Goal: Task Accomplishment & Management: Manage account settings

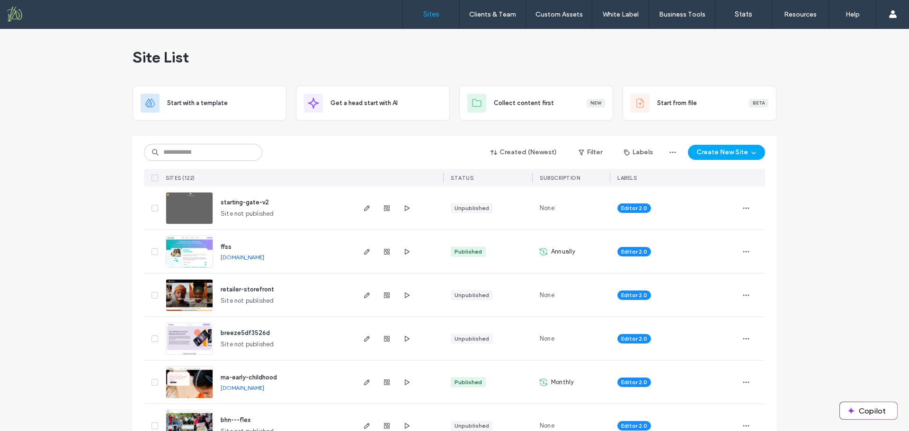
click at [262, 378] on span "ma-early-childhood" at bounding box center [249, 377] width 56 height 7
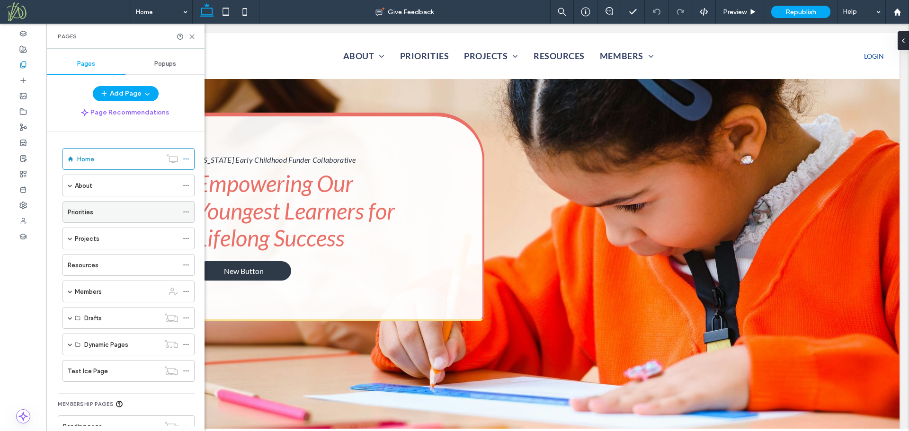
click at [95, 209] on div "Priorities" at bounding box center [123, 212] width 110 height 10
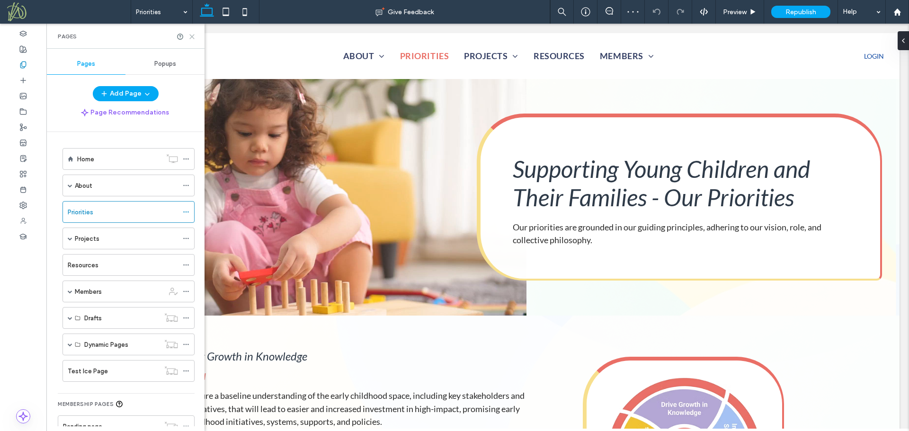
drag, startPoint x: 192, startPoint y: 36, endPoint x: 186, endPoint y: 75, distance: 39.2
click at [192, 36] on use at bounding box center [192, 37] width 4 height 4
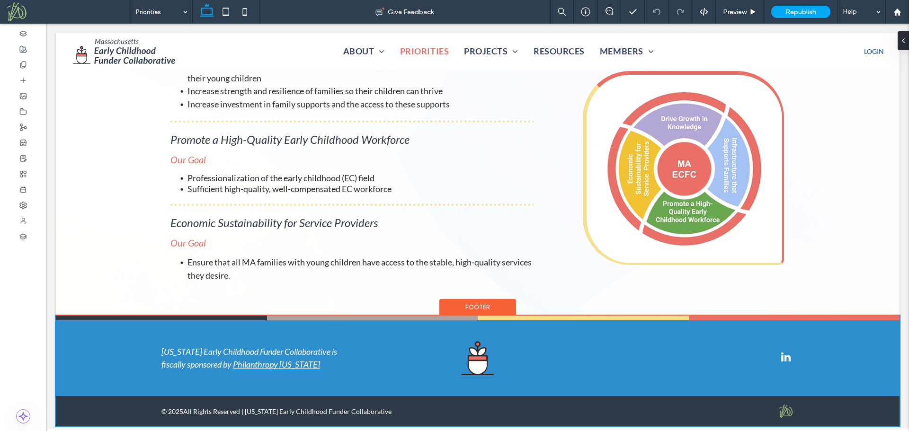
scroll to position [421, 0]
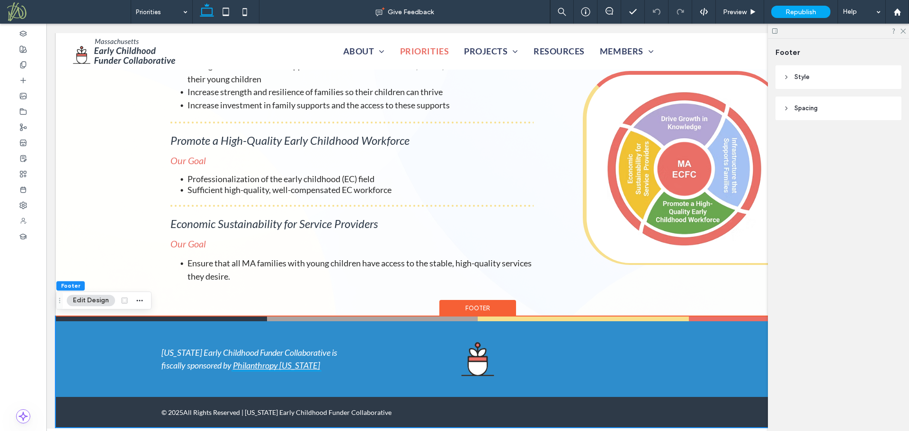
click at [460, 305] on div "Footer" at bounding box center [477, 308] width 77 height 17
click at [140, 301] on icon "button" at bounding box center [140, 301] width 8 height 8
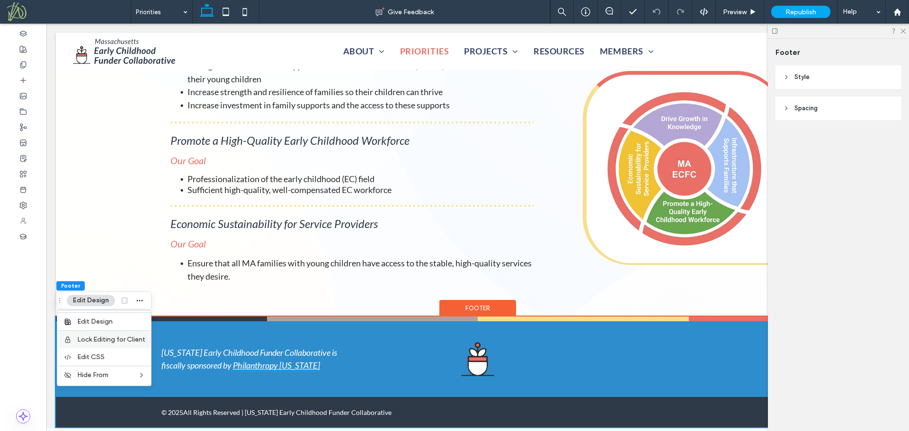
drag, startPoint x: 130, startPoint y: 340, endPoint x: 83, endPoint y: 317, distance: 52.9
click at [130, 340] on span "Lock Editing for Client" at bounding box center [111, 340] width 68 height 8
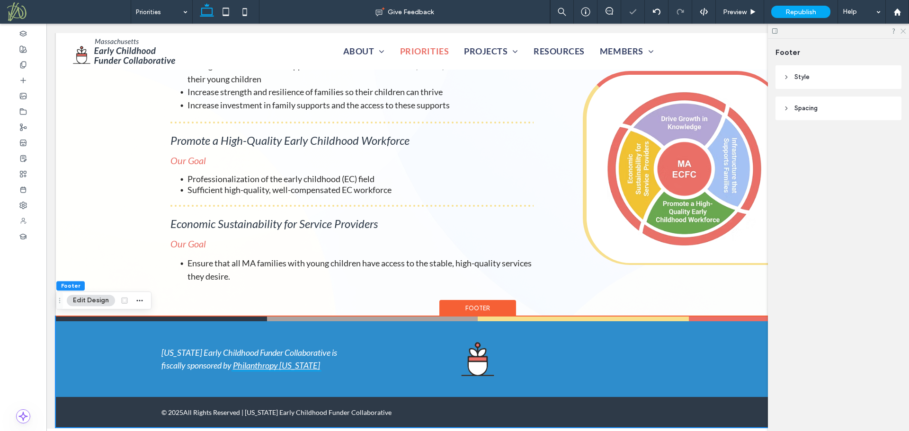
click at [902, 32] on use at bounding box center [902, 31] width 5 height 5
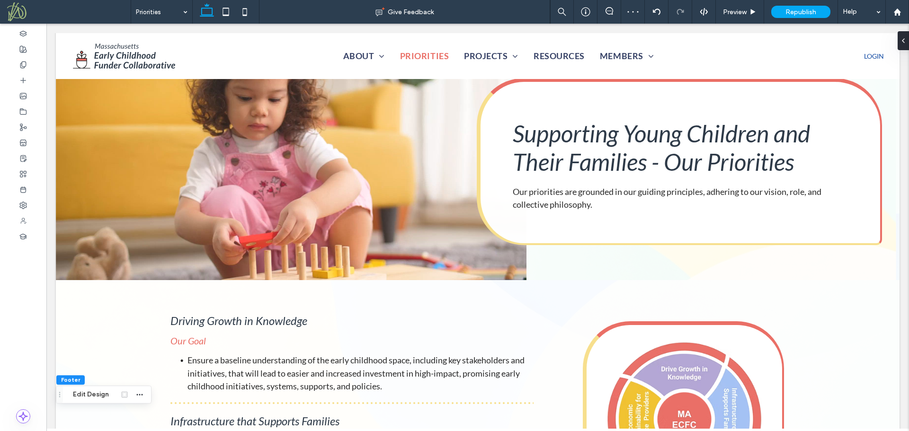
scroll to position [0, 0]
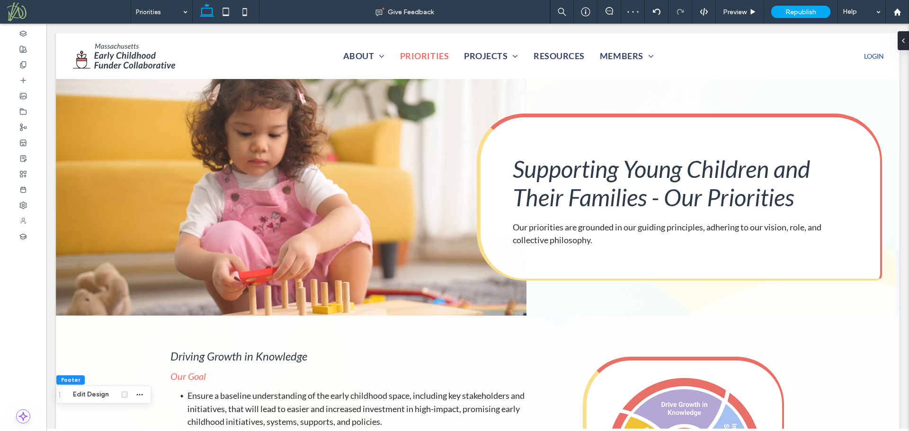
drag, startPoint x: 909, startPoint y: 261, endPoint x: 859, endPoint y: 44, distance: 222.4
click at [734, 9] on span "Preview" at bounding box center [735, 12] width 24 height 8
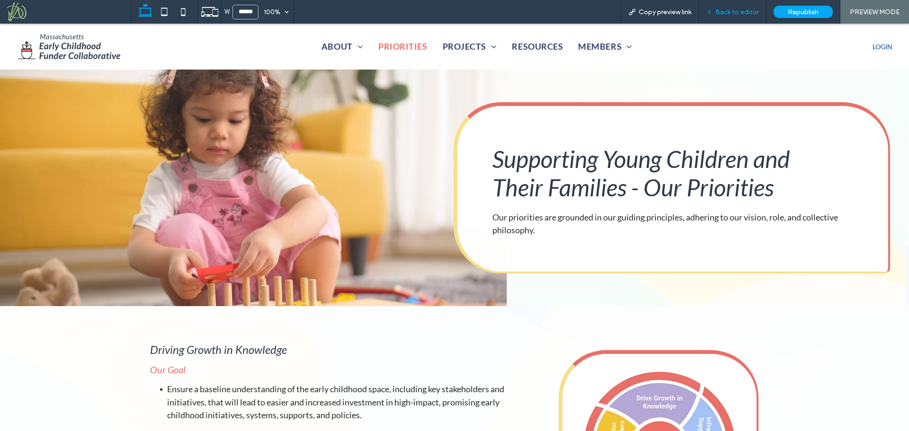
click at [738, 9] on span "Back to editor" at bounding box center [737, 12] width 44 height 8
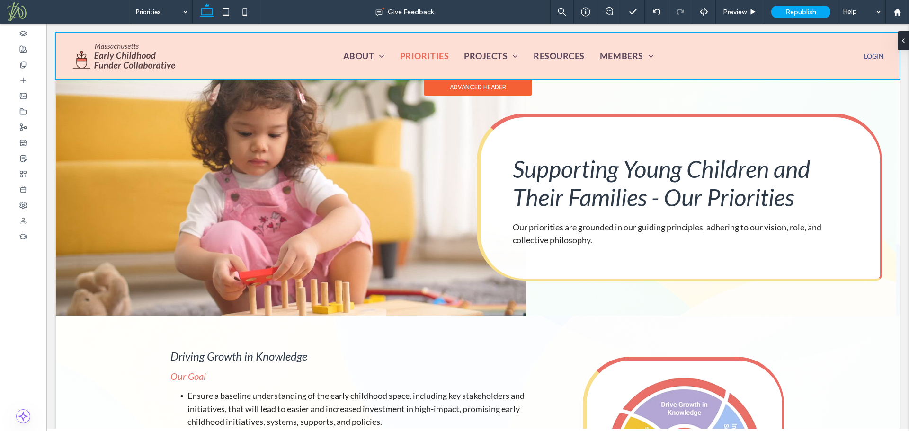
click at [425, 53] on div at bounding box center [478, 56] width 844 height 46
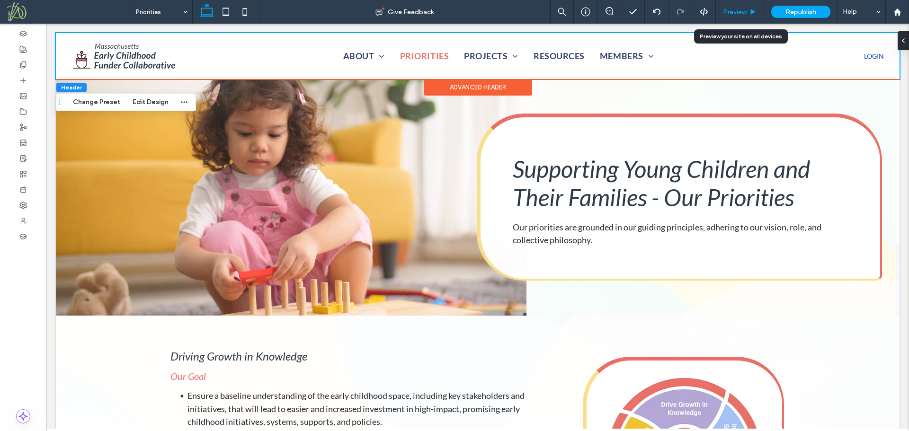
click at [735, 8] on span "Preview" at bounding box center [735, 12] width 24 height 8
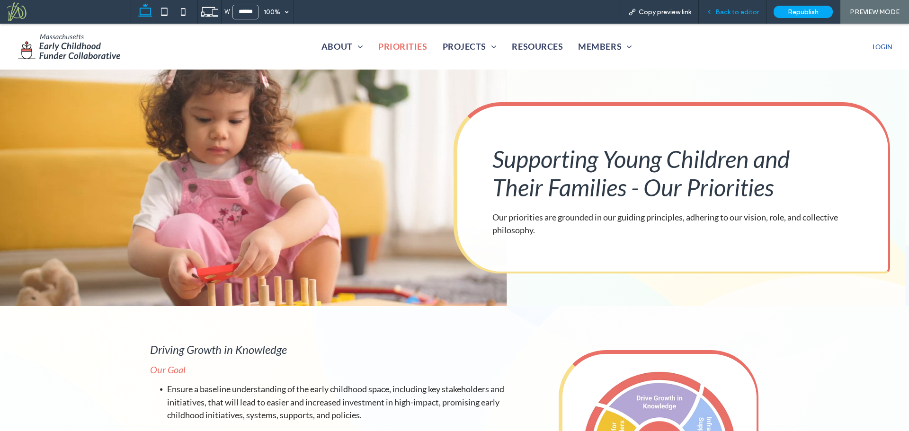
click at [746, 12] on span "Back to editor" at bounding box center [737, 12] width 44 height 8
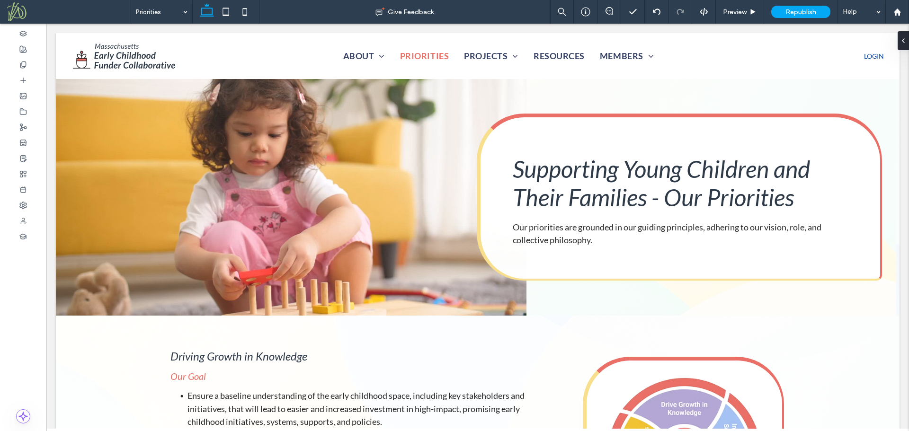
click at [26, 321] on div at bounding box center [23, 228] width 46 height 408
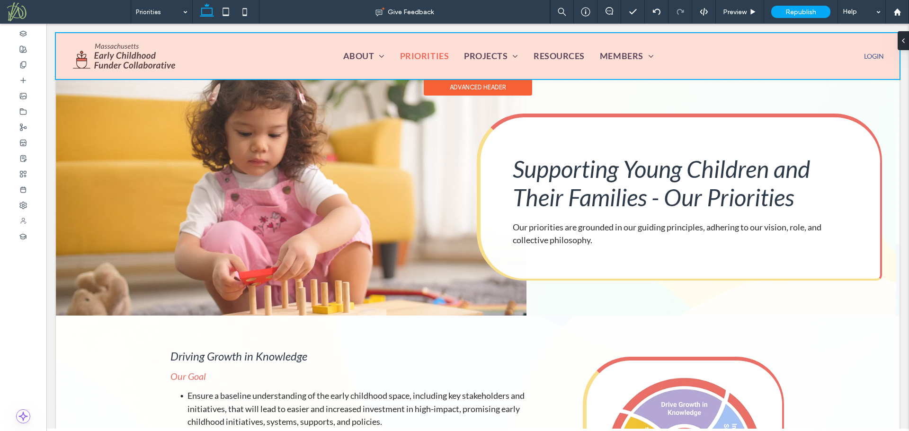
click at [90, 51] on div at bounding box center [478, 56] width 844 height 46
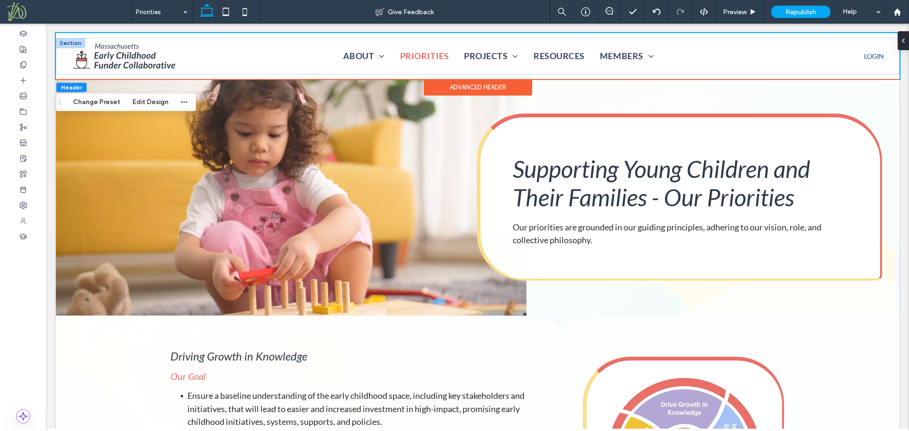
click at [68, 43] on div at bounding box center [70, 43] width 29 height 10
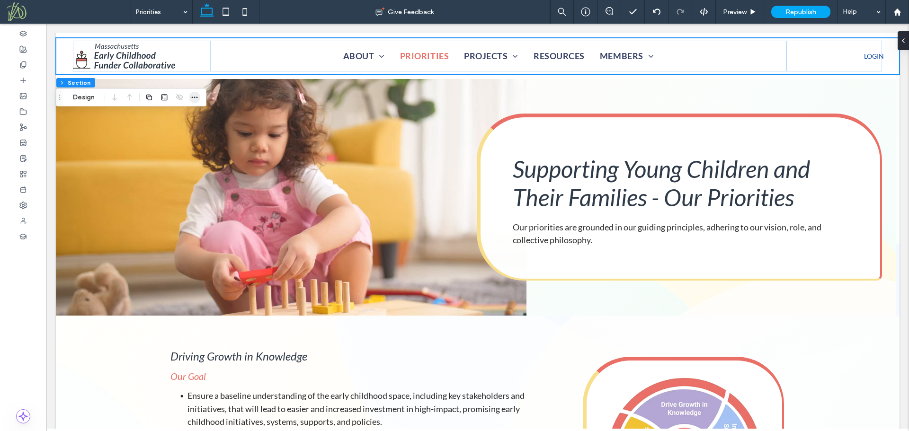
click at [193, 97] on icon "button" at bounding box center [195, 98] width 8 height 8
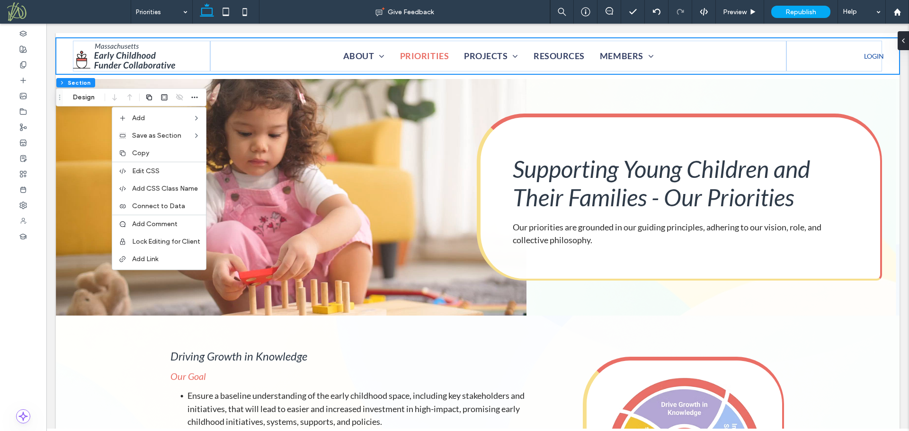
click at [24, 273] on div at bounding box center [23, 228] width 46 height 408
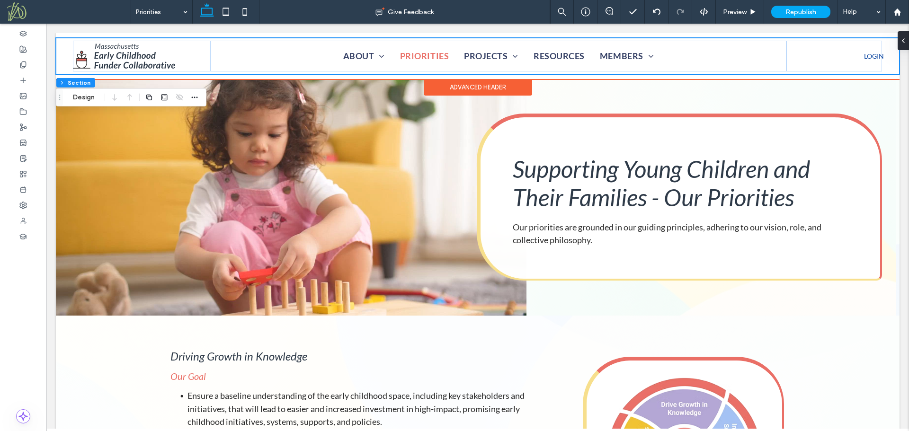
click at [473, 85] on div "Advanced Header" at bounding box center [478, 87] width 108 height 17
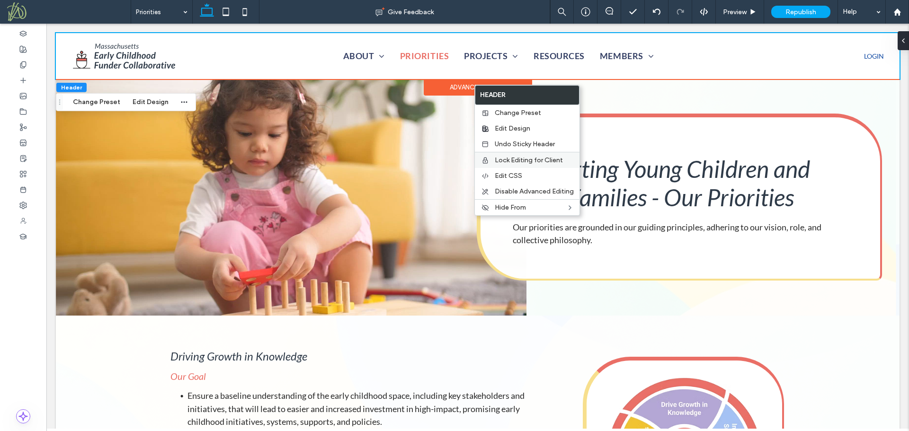
click at [539, 162] on span "Lock Editing for Client" at bounding box center [529, 160] width 68 height 8
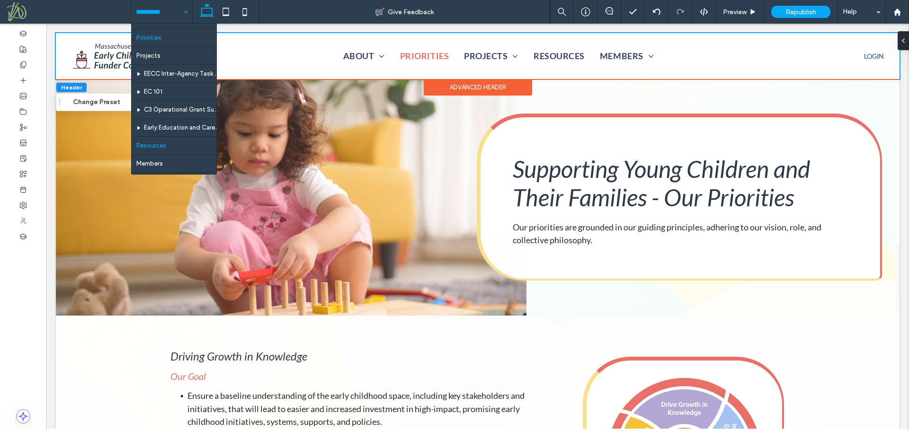
scroll to position [94, 0]
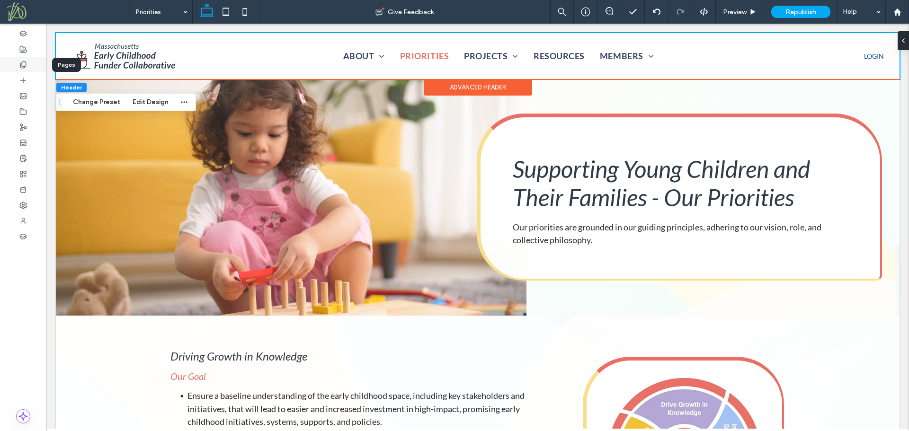
click at [32, 68] on div at bounding box center [23, 65] width 46 height 16
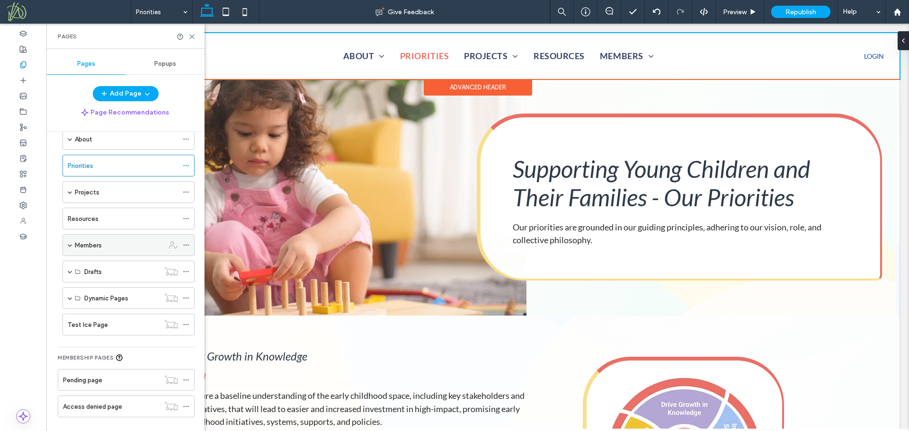
scroll to position [47, 0]
click at [67, 247] on div "Members" at bounding box center [128, 245] width 132 height 22
click at [68, 245] on span at bounding box center [70, 244] width 5 height 5
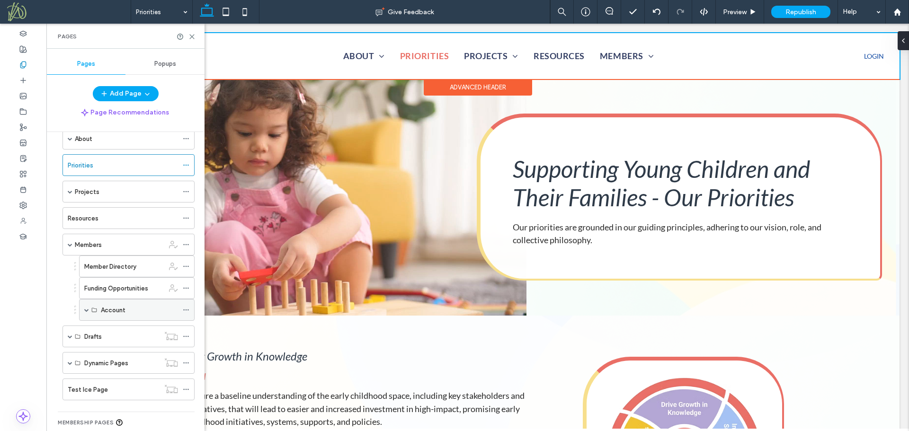
click at [127, 311] on div "Account" at bounding box center [139, 310] width 77 height 10
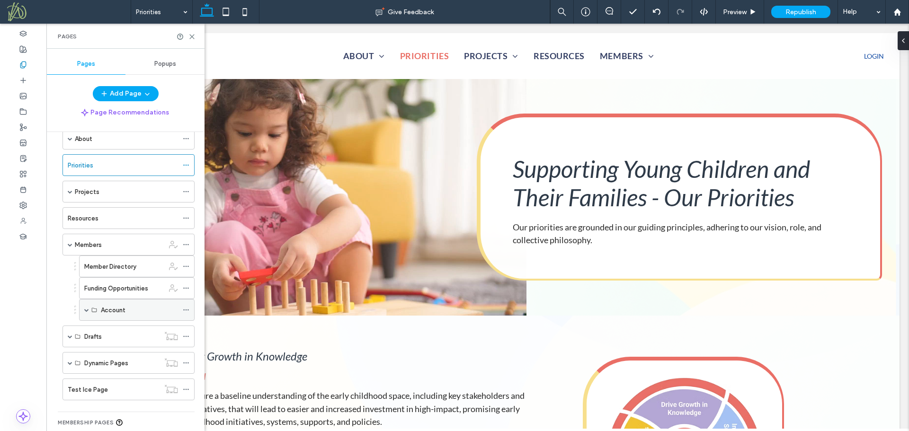
click at [86, 311] on span at bounding box center [86, 310] width 5 height 5
click at [138, 374] on div "My Funding" at bounding box center [132, 376] width 63 height 10
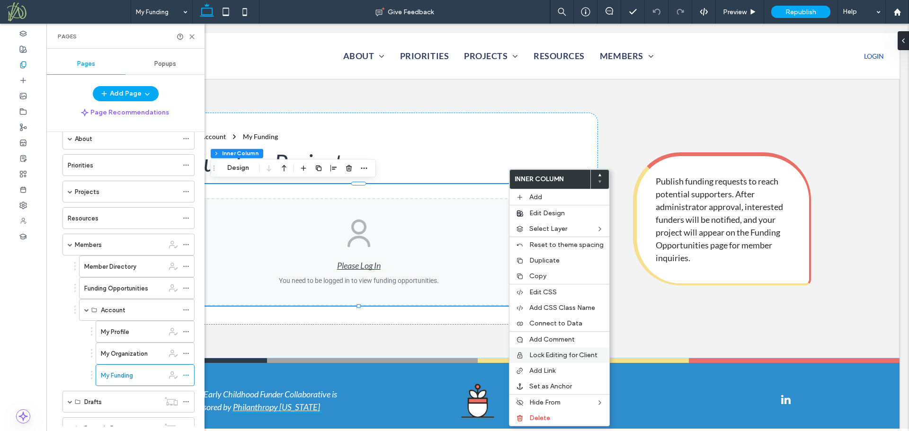
click at [550, 353] on span "Lock Editing for Client" at bounding box center [563, 355] width 68 height 8
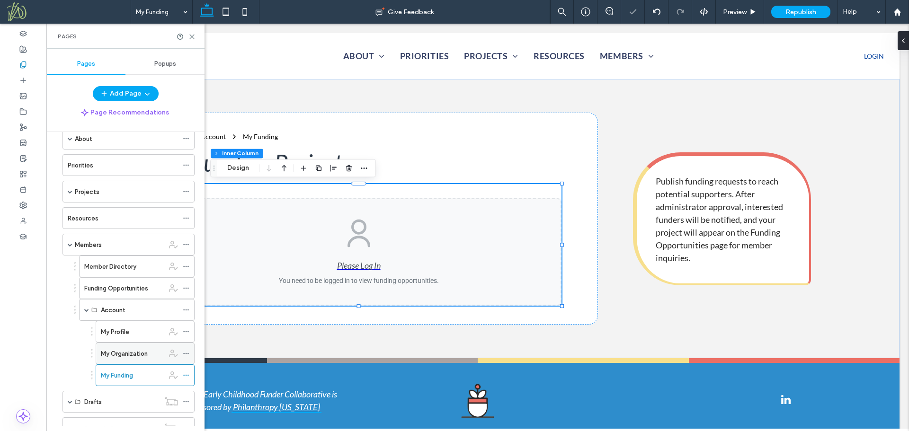
click at [143, 353] on label "My Organization" at bounding box center [124, 354] width 47 height 17
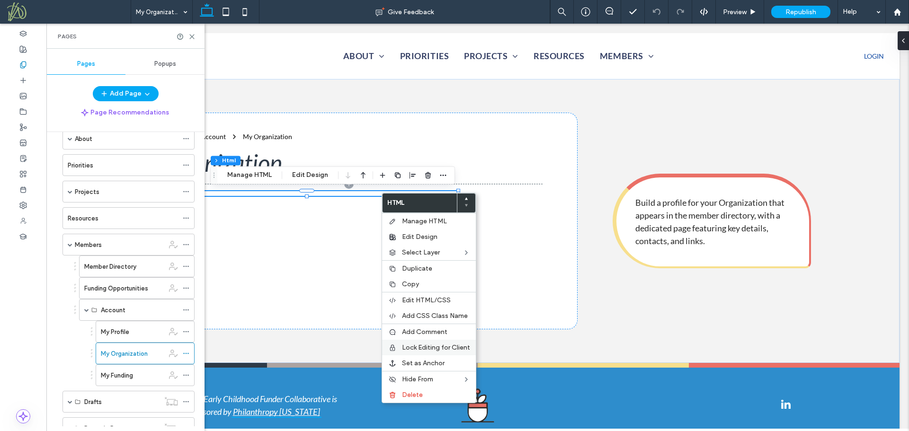
click at [451, 342] on div "Lock Editing for Client" at bounding box center [429, 348] width 94 height 16
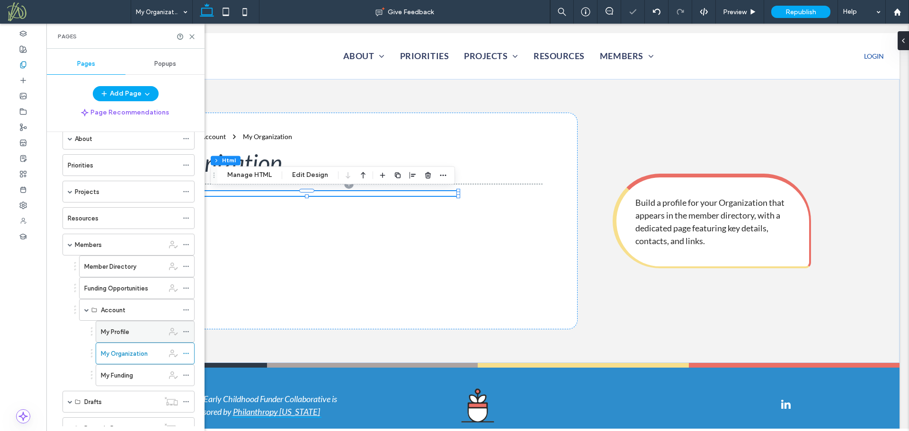
click at [149, 329] on div "My Profile" at bounding box center [132, 332] width 63 height 10
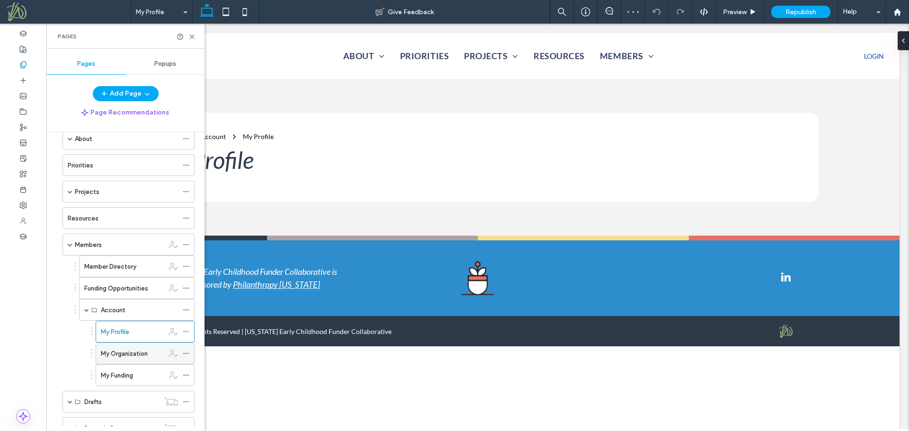
click at [125, 356] on label "My Organization" at bounding box center [124, 354] width 47 height 17
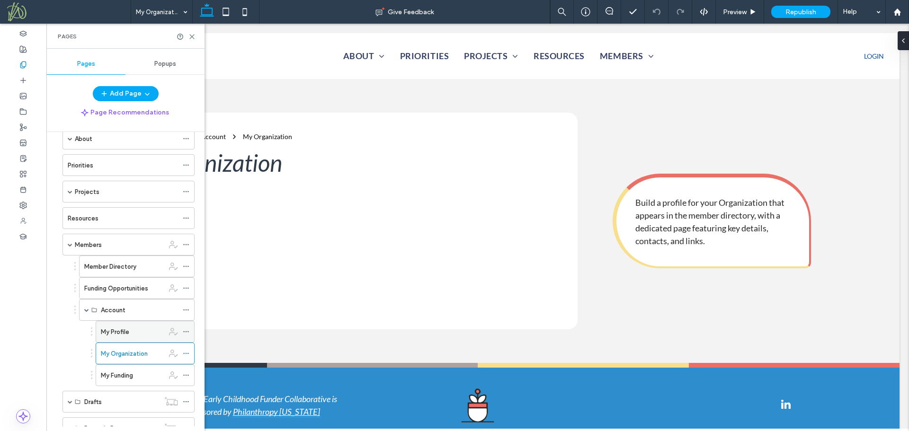
click at [136, 328] on div "My Profile" at bounding box center [132, 332] width 63 height 10
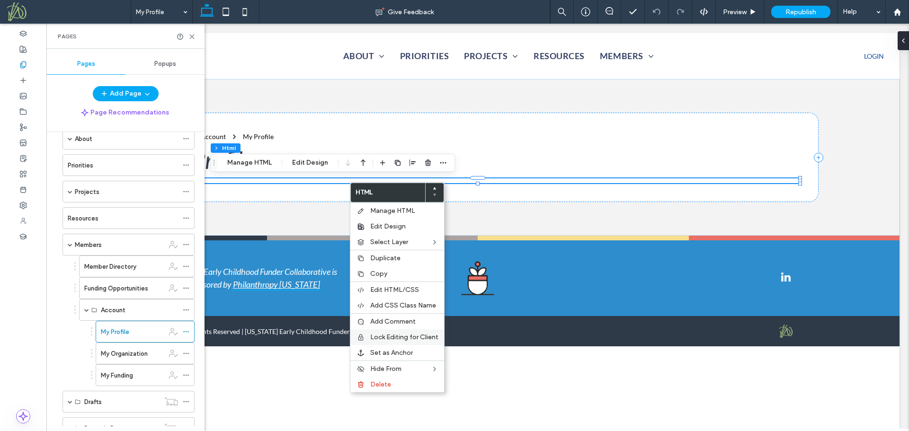
click at [414, 339] on span "Lock Editing for Client" at bounding box center [404, 337] width 68 height 8
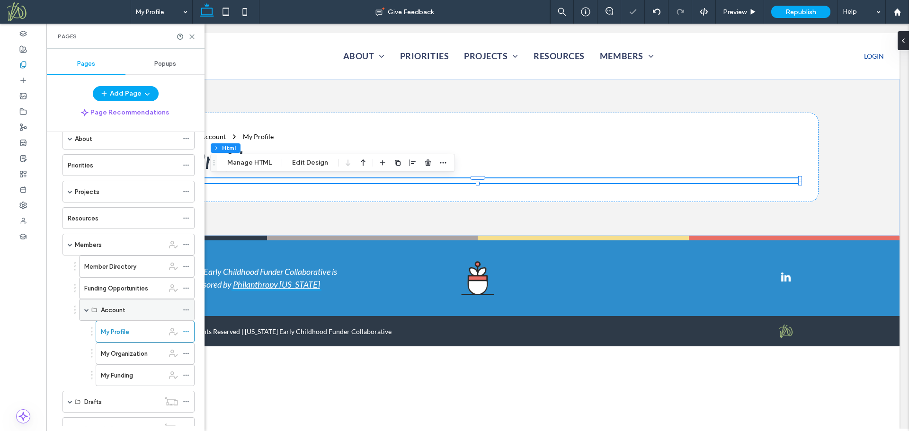
click at [140, 312] on div "Account" at bounding box center [139, 310] width 77 height 10
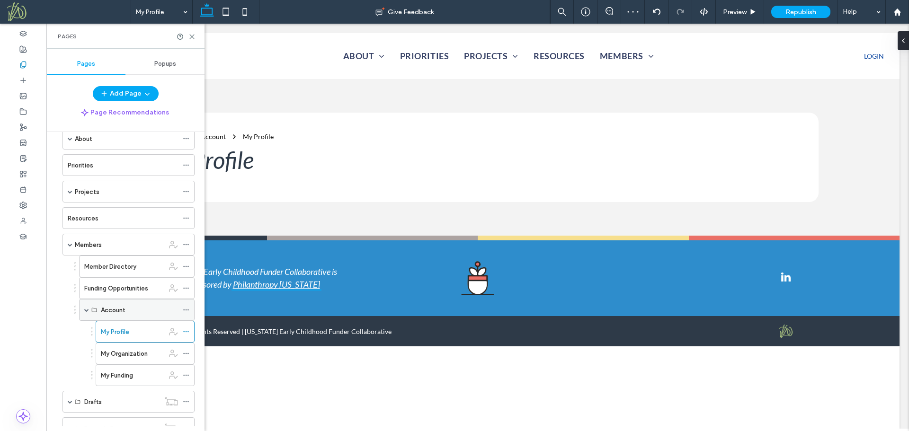
click at [85, 310] on span at bounding box center [86, 310] width 5 height 5
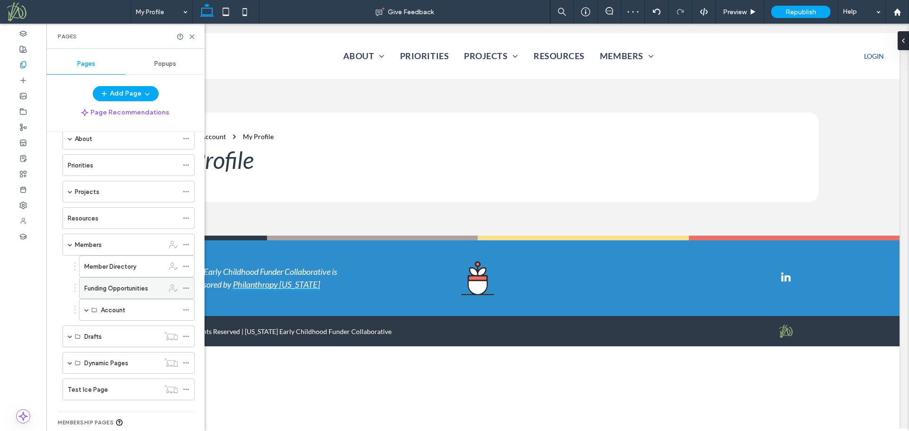
click at [124, 289] on label "Funding Opportunities" at bounding box center [116, 288] width 64 height 17
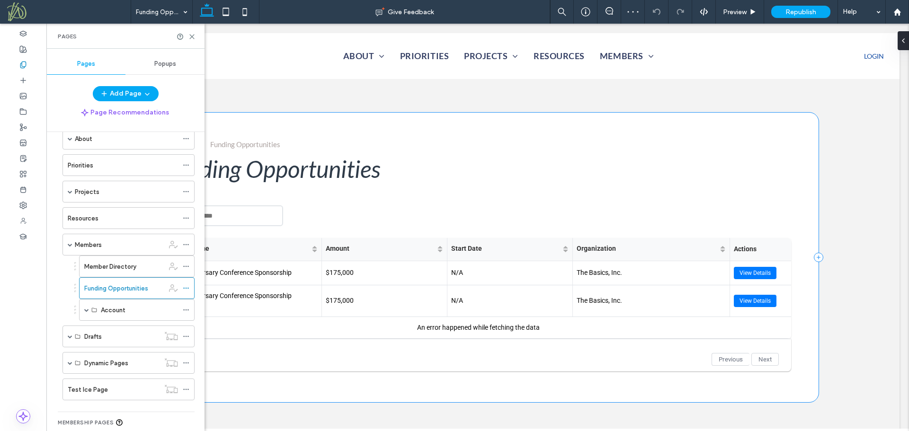
click at [479, 124] on div "Members Funding Opportunities Funding Opportunities Project Name Amount Start D…" at bounding box center [478, 258] width 682 height 290
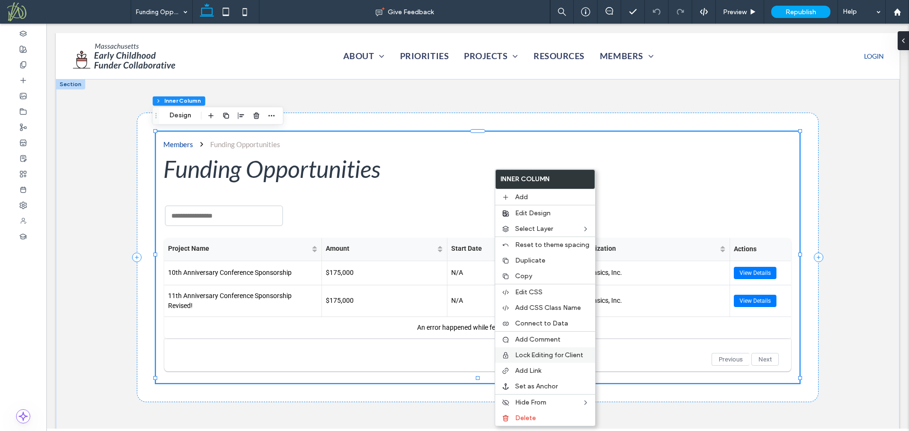
click at [547, 353] on span "Lock Editing for Client" at bounding box center [549, 355] width 68 height 8
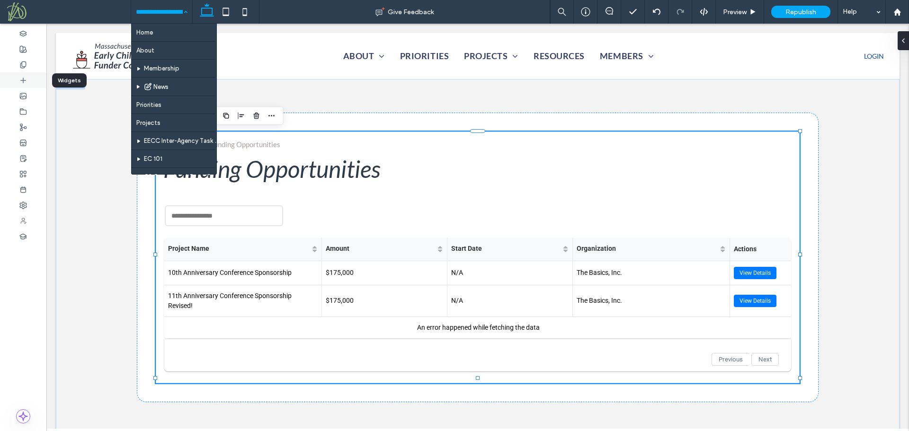
click at [22, 80] on use at bounding box center [23, 80] width 5 height 5
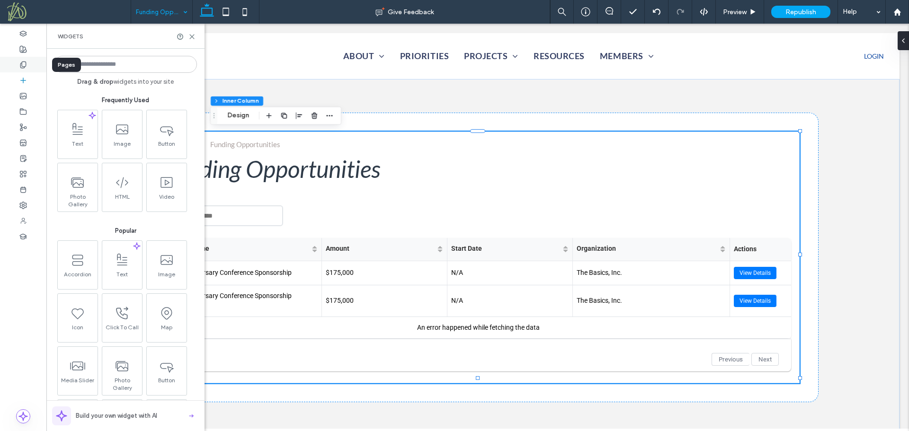
click at [27, 64] on icon at bounding box center [23, 65] width 8 height 8
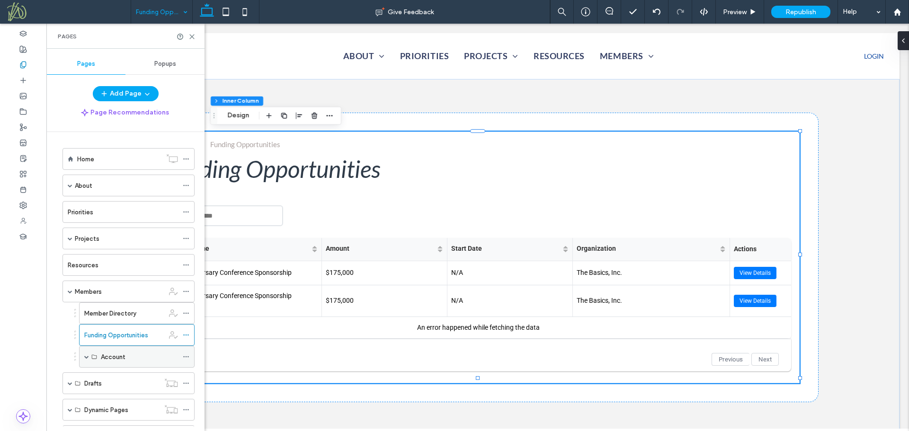
click at [87, 359] on span at bounding box center [86, 357] width 5 height 21
click at [111, 291] on div "Members" at bounding box center [119, 292] width 89 height 10
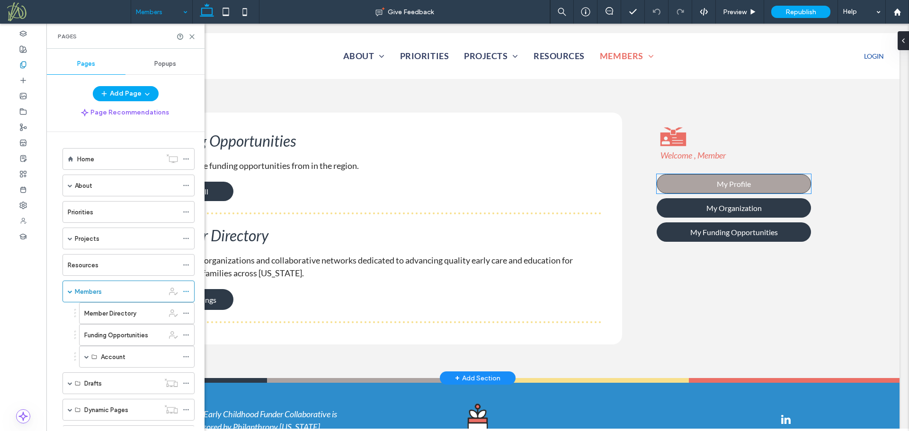
click at [754, 187] on link "My Profile" at bounding box center [734, 183] width 154 height 19
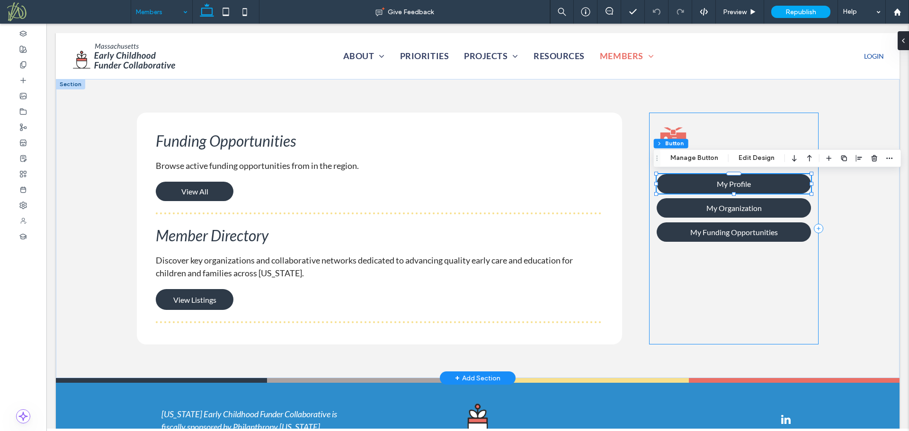
click at [755, 287] on div "Welcome Welcome , Member My Profile My Organization My Funding Opportunities" at bounding box center [733, 229] width 169 height 232
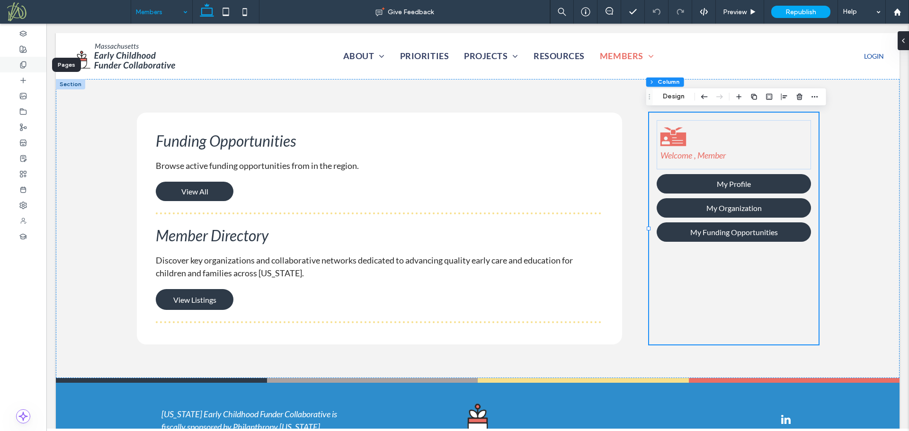
click at [23, 65] on icon at bounding box center [23, 65] width 8 height 8
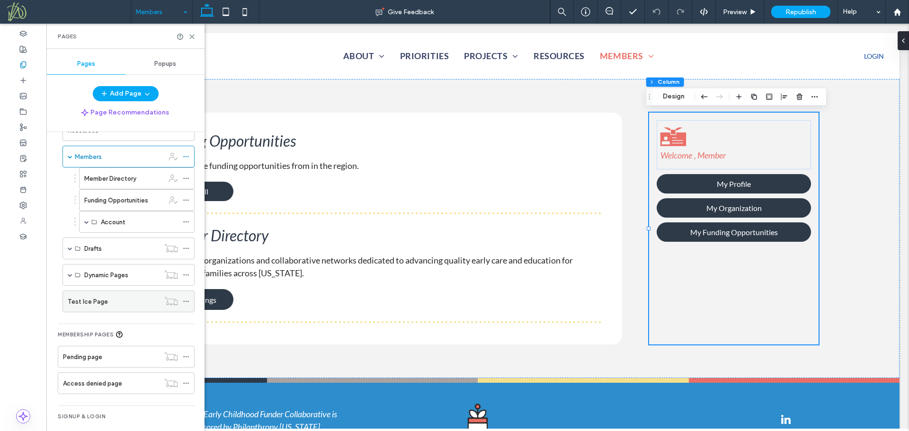
scroll to position [142, 0]
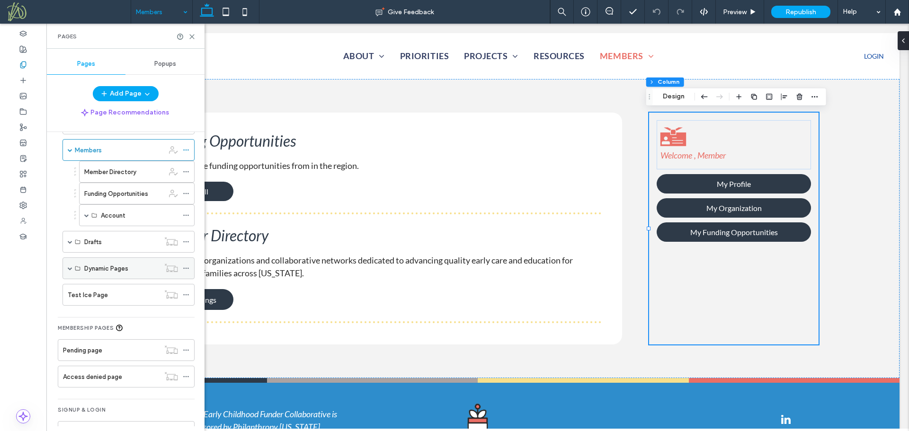
click at [69, 267] on span at bounding box center [70, 268] width 5 height 5
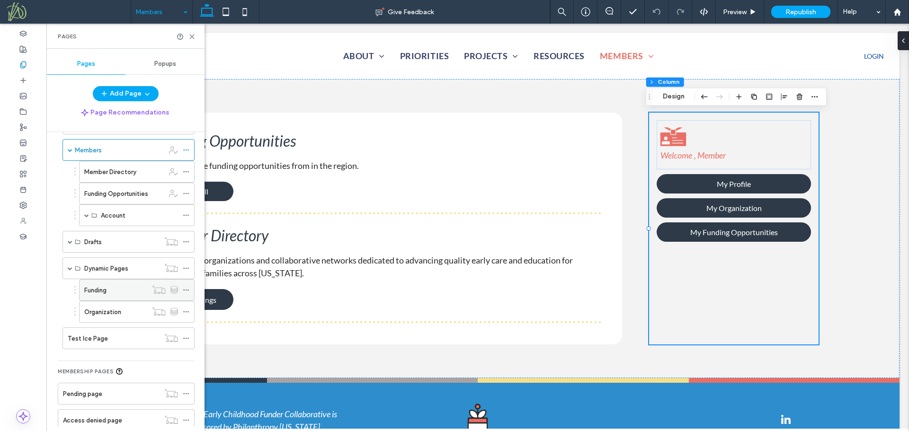
click at [186, 292] on icon at bounding box center [186, 290] width 7 height 7
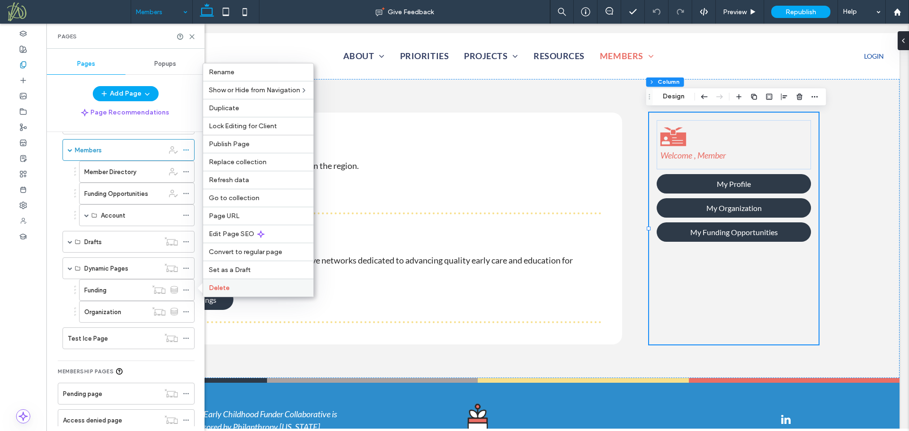
click at [211, 288] on span "Delete" at bounding box center [219, 288] width 21 height 8
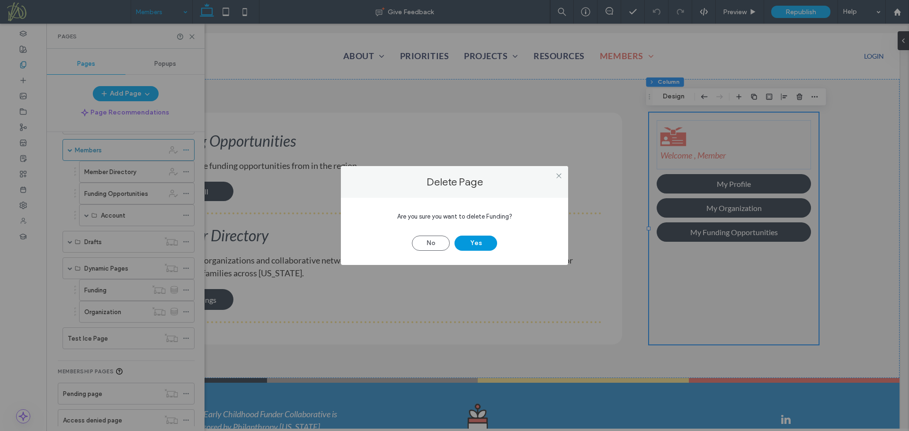
click at [479, 240] on button "Yes" at bounding box center [476, 243] width 43 height 15
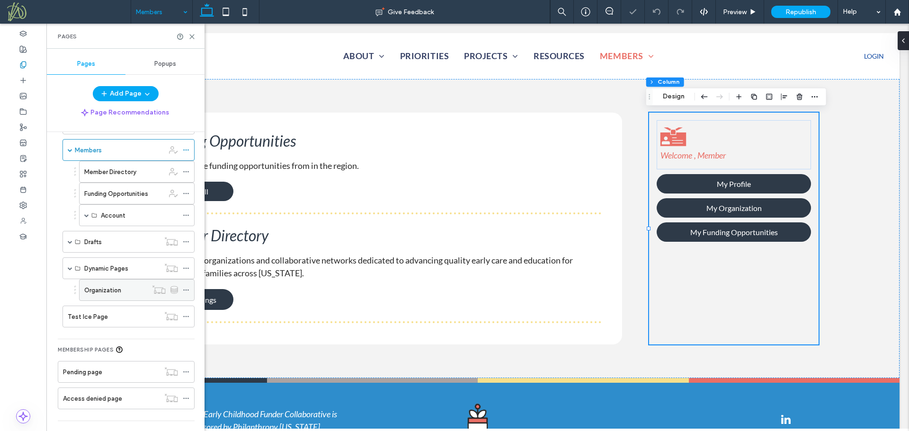
click at [135, 293] on div "Organization" at bounding box center [115, 290] width 63 height 10
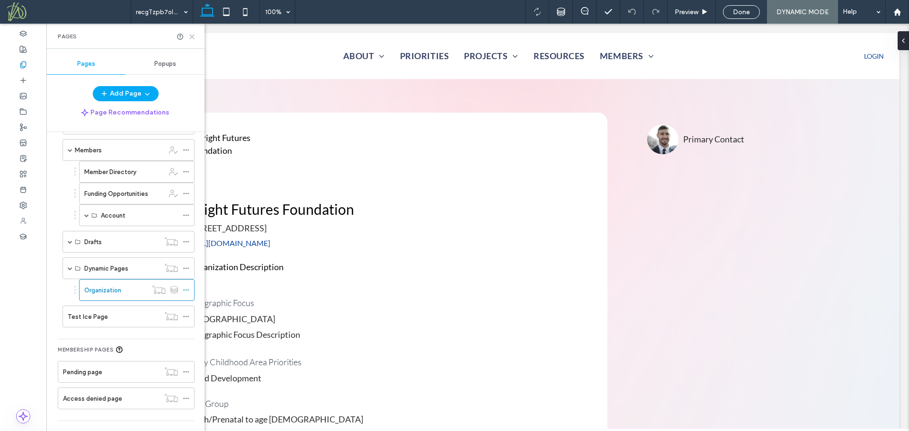
click at [192, 34] on icon at bounding box center [191, 36] width 7 height 7
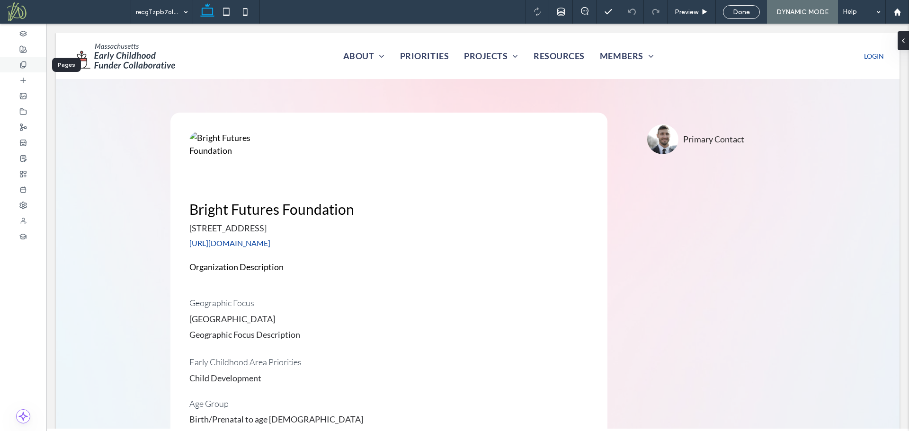
click at [26, 69] on div at bounding box center [23, 65] width 46 height 16
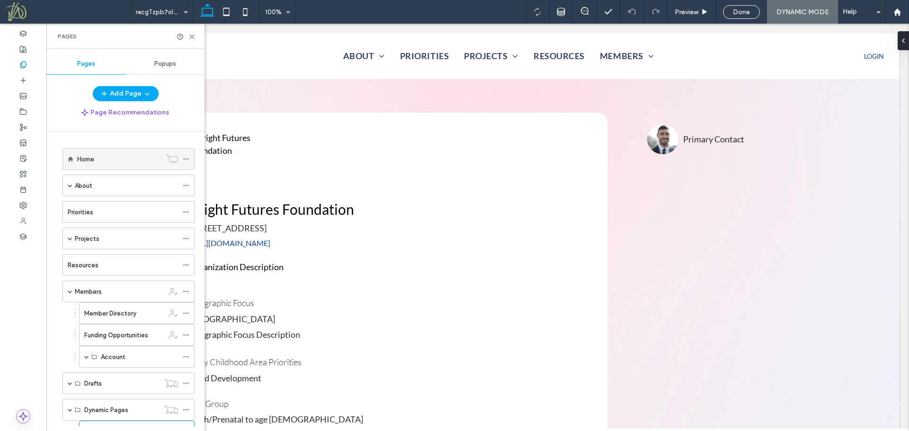
click at [110, 162] on div "Home" at bounding box center [119, 159] width 84 height 10
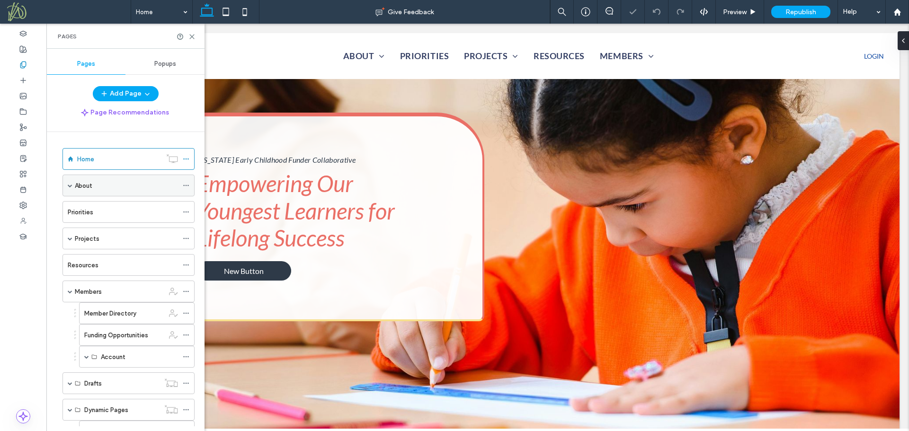
click at [68, 187] on span at bounding box center [70, 185] width 5 height 5
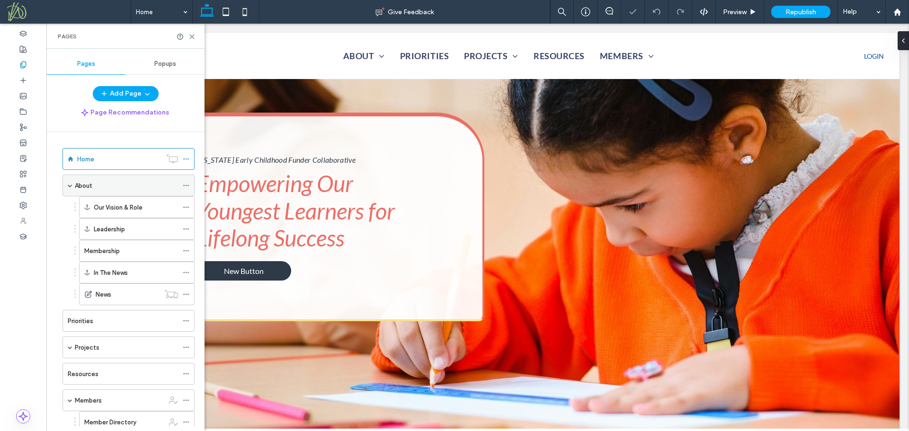
click at [105, 183] on div "About" at bounding box center [126, 186] width 103 height 10
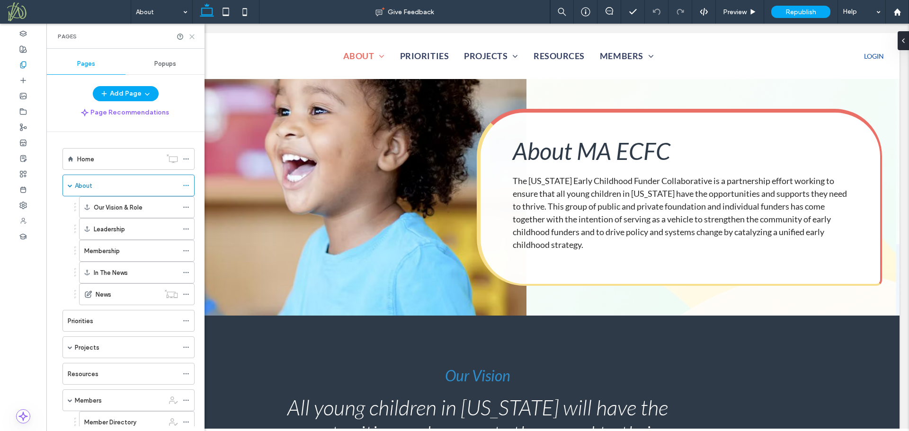
click at [193, 38] on icon at bounding box center [191, 36] width 7 height 7
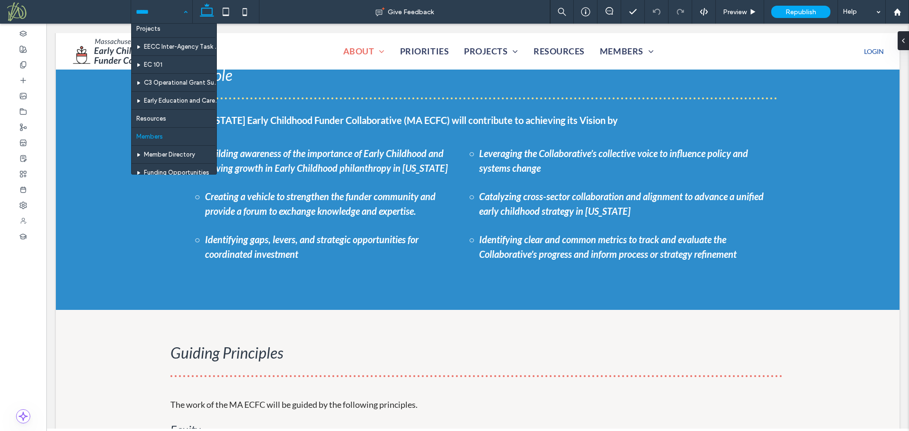
scroll to position [95, 0]
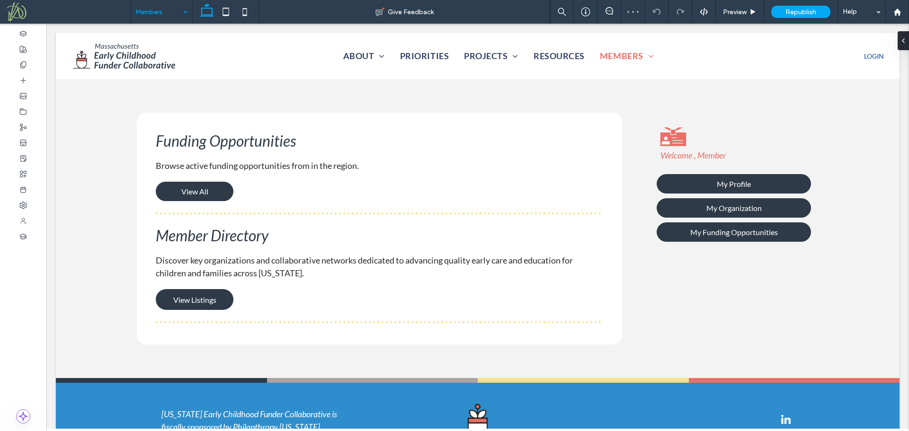
click at [148, 14] on input at bounding box center [159, 12] width 47 height 24
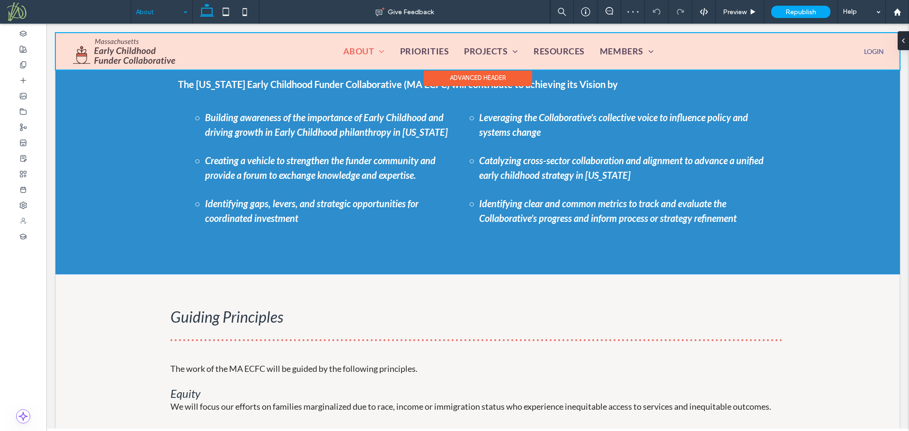
scroll to position [615, 0]
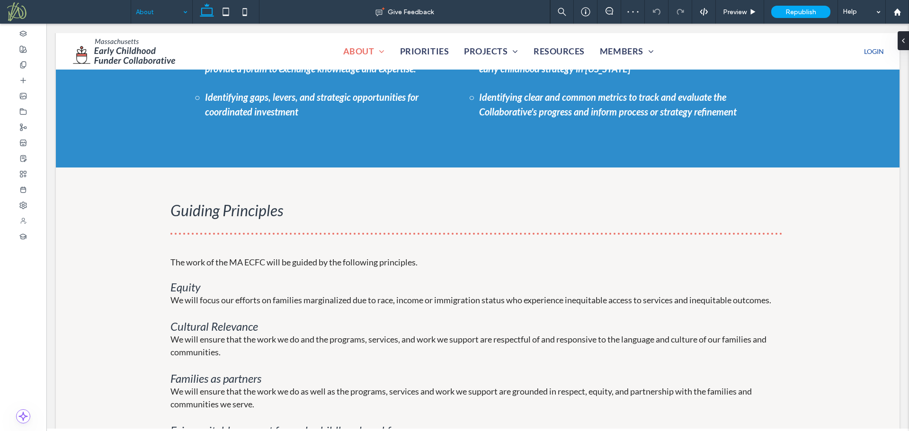
click at [151, 8] on input at bounding box center [159, 12] width 47 height 24
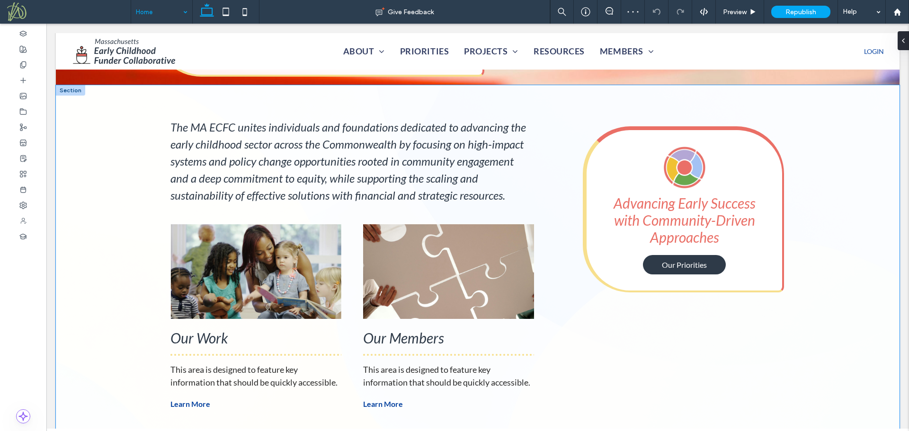
scroll to position [370, 0]
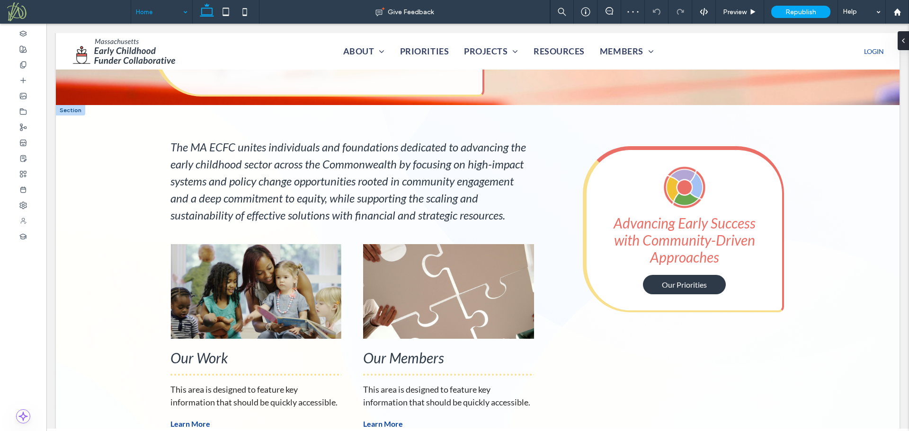
click at [70, 112] on div at bounding box center [70, 110] width 29 height 10
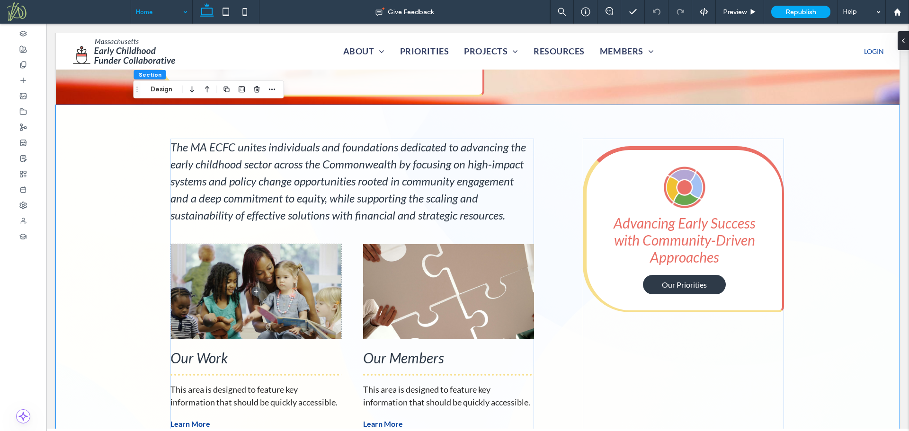
click at [76, 124] on div "The MA ECFC unites individuals and foundations dedicated to advancing the early…" at bounding box center [478, 286] width 844 height 362
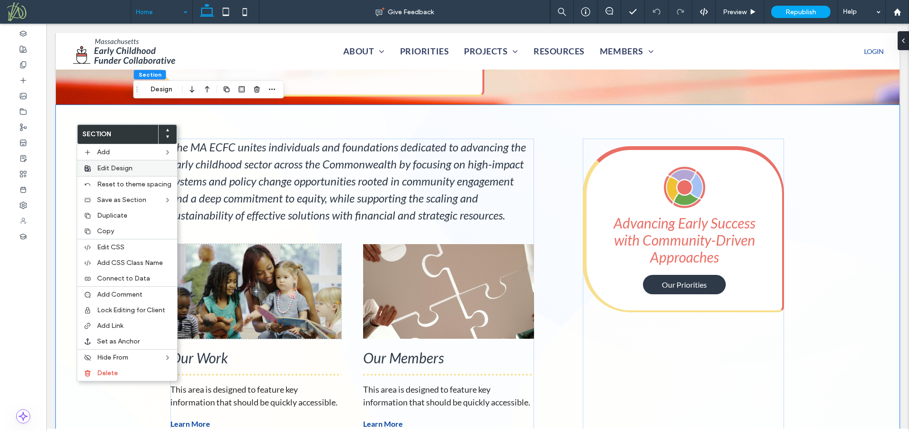
click at [109, 171] on span "Edit Design" at bounding box center [115, 168] width 36 height 8
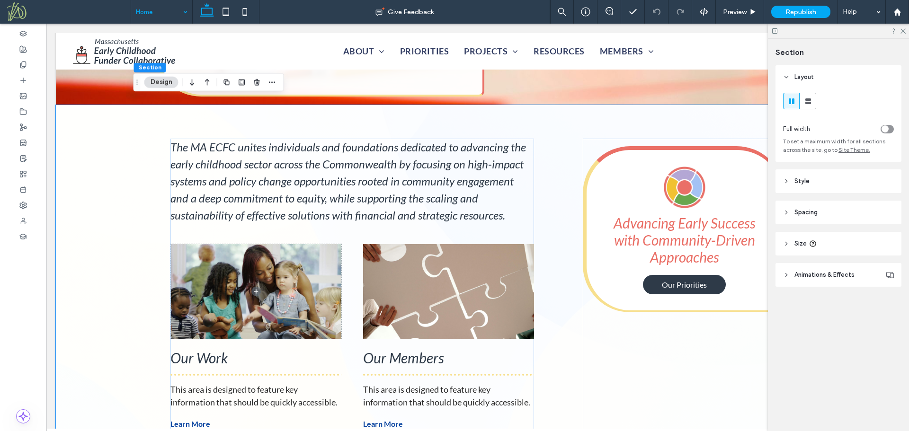
click at [834, 183] on header "Style" at bounding box center [839, 181] width 126 height 24
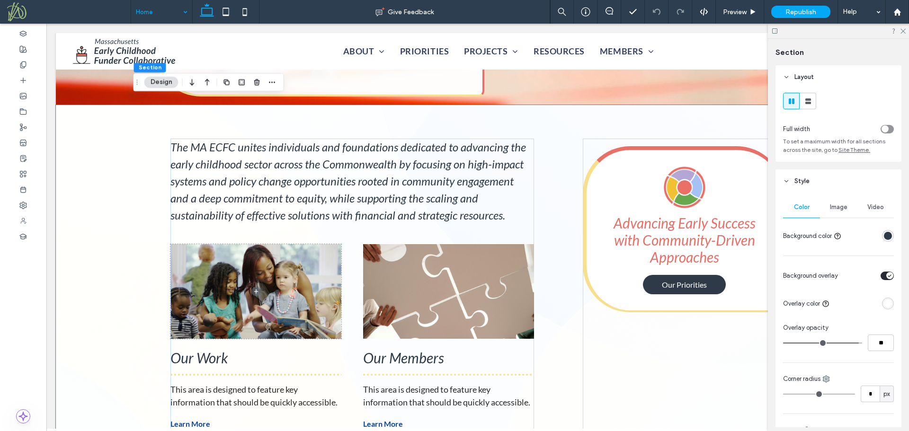
click at [839, 207] on span "Image" at bounding box center [839, 208] width 18 height 8
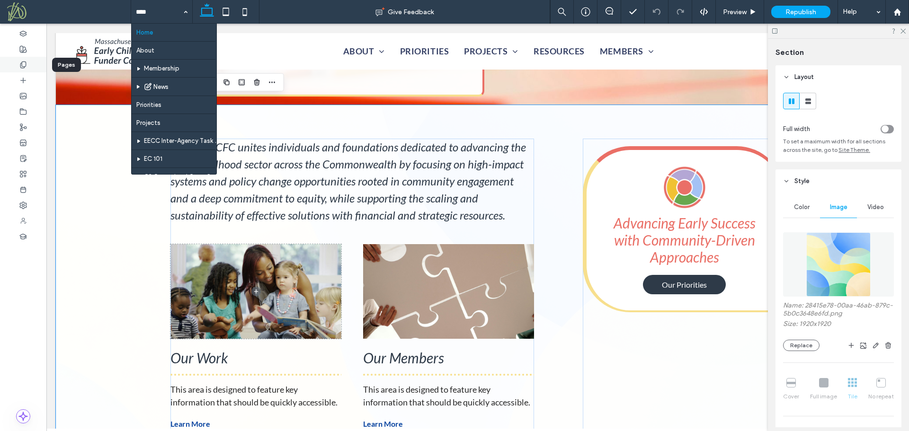
click at [25, 65] on icon at bounding box center [23, 65] width 8 height 8
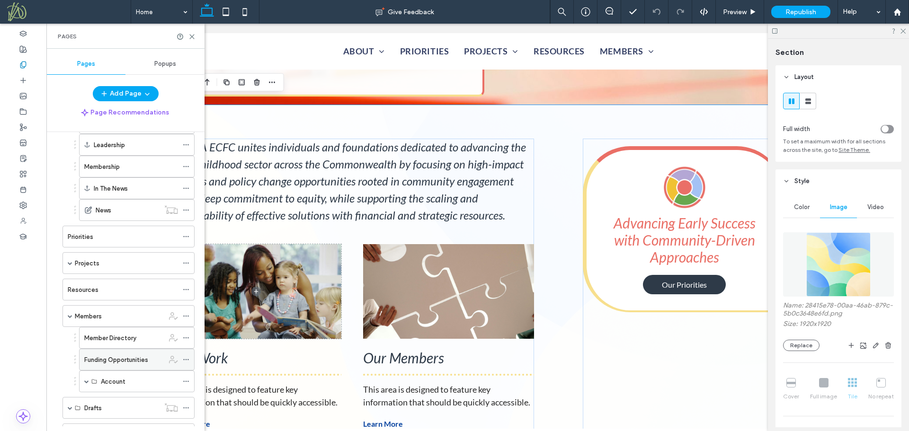
scroll to position [94, 0]
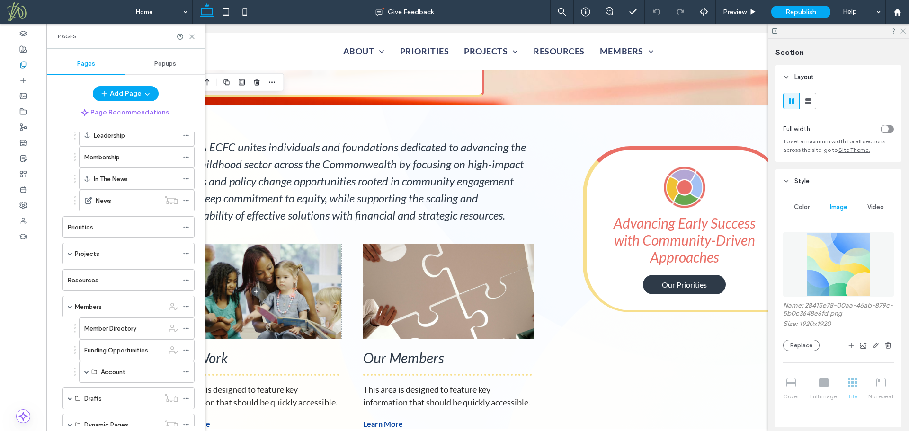
drag, startPoint x: 904, startPoint y: 31, endPoint x: 833, endPoint y: 19, distance: 71.5
click at [904, 31] on use at bounding box center [902, 31] width 5 height 5
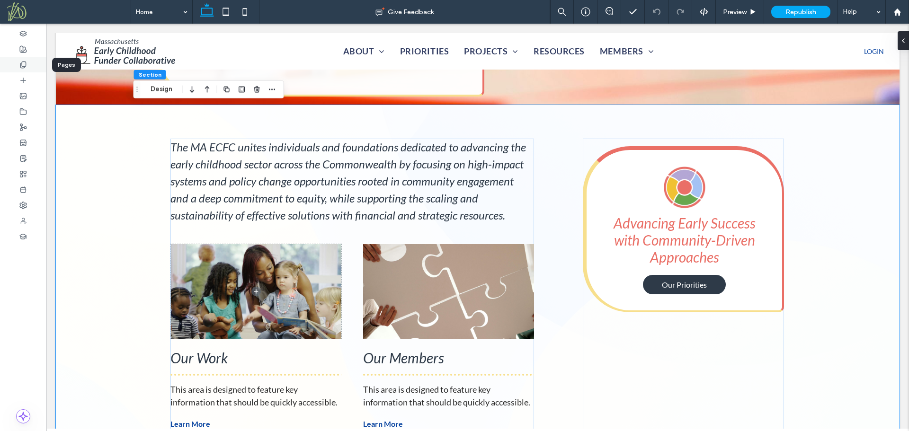
click at [20, 63] on icon at bounding box center [23, 65] width 8 height 8
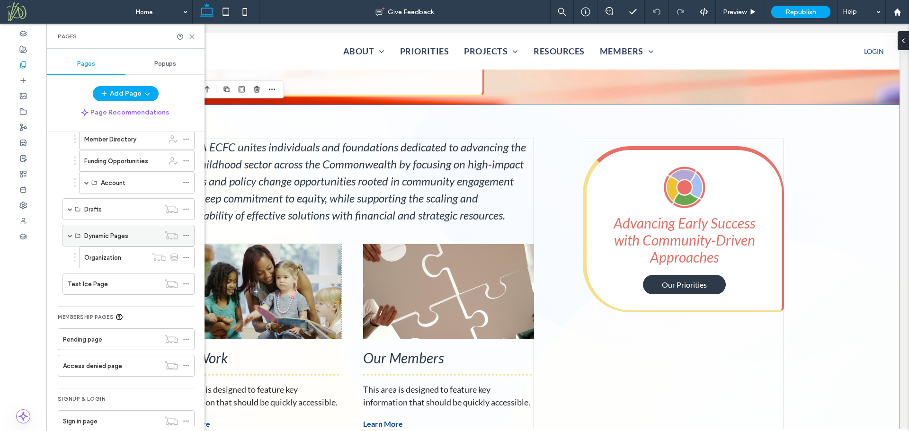
scroll to position [284, 0]
click at [125, 256] on div "Organization" at bounding box center [115, 257] width 63 height 10
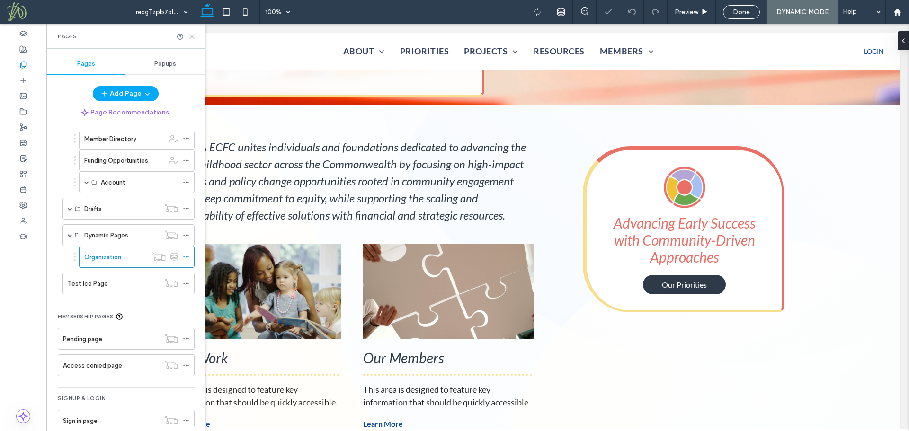
click at [192, 37] on use at bounding box center [192, 37] width 4 height 4
